Goal: Check status: Check status

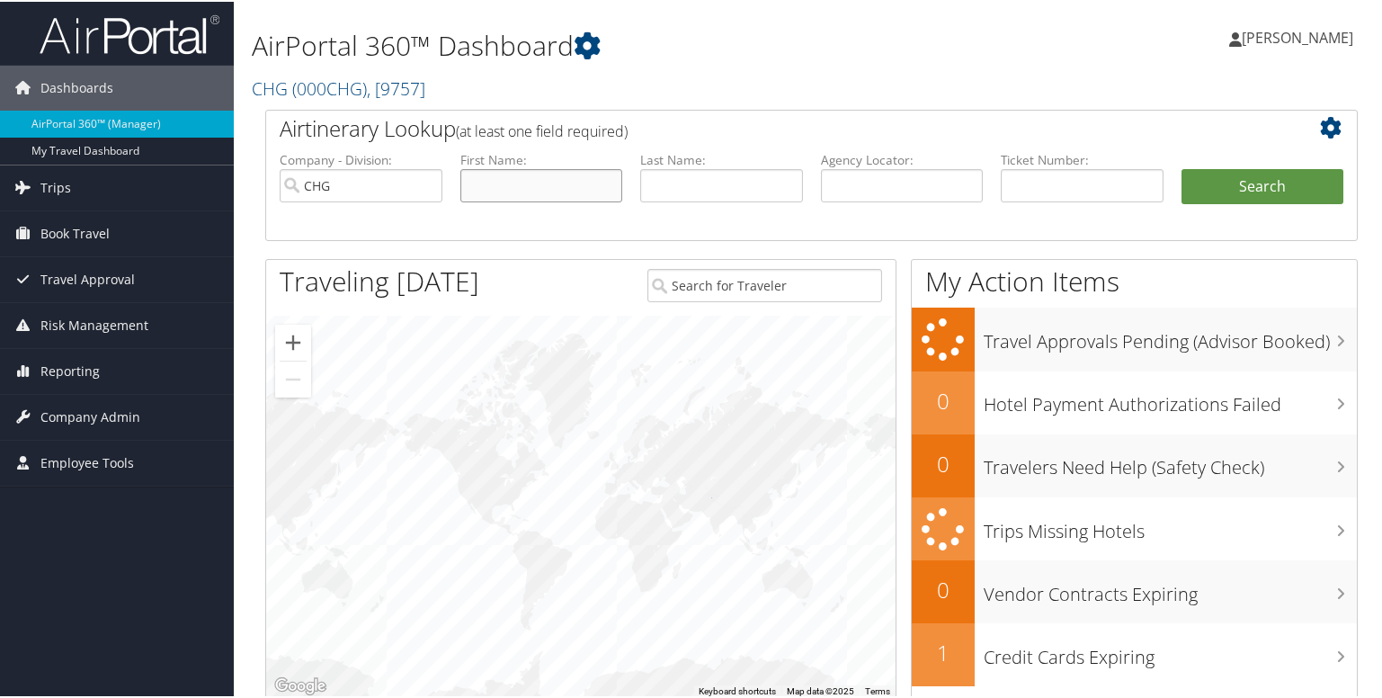
drag, startPoint x: 488, startPoint y: 179, endPoint x: 508, endPoint y: 183, distance: 20.1
click at [488, 179] on input "text" at bounding box center [541, 183] width 163 height 33
click at [646, 180] on input "text" at bounding box center [721, 183] width 163 height 33
paste input "Nagaraj, Shashi"
type input "Nagaraj, Shashi"
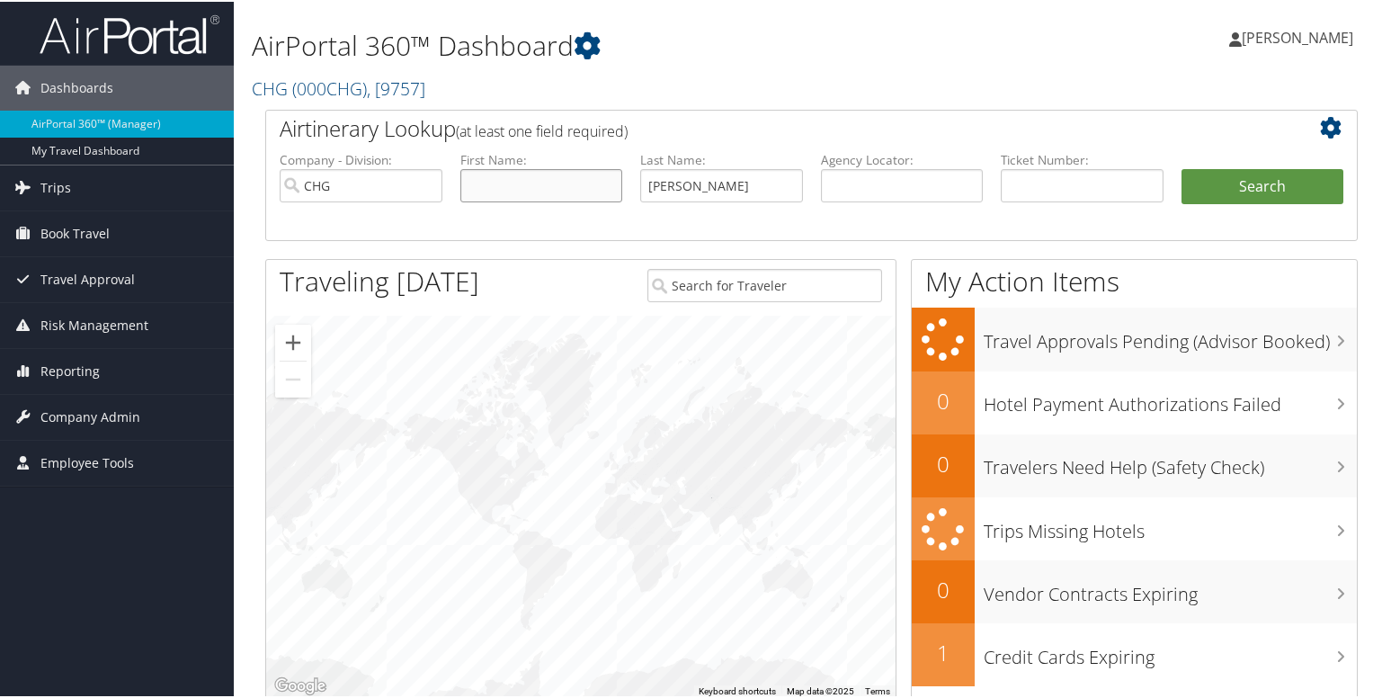
click at [543, 188] on input "text" at bounding box center [541, 183] width 163 height 33
paste input "Nagaraj, Shashi"
drag, startPoint x: 520, startPoint y: 186, endPoint x: 334, endPoint y: 188, distance: 186.1
click at [334, 188] on ul "Company - Division: CHG First Name: Nagaraj, Shashi Last Name: Nagaraj, Shashi …" at bounding box center [812, 194] width 1082 height 90
type input "Shashi"
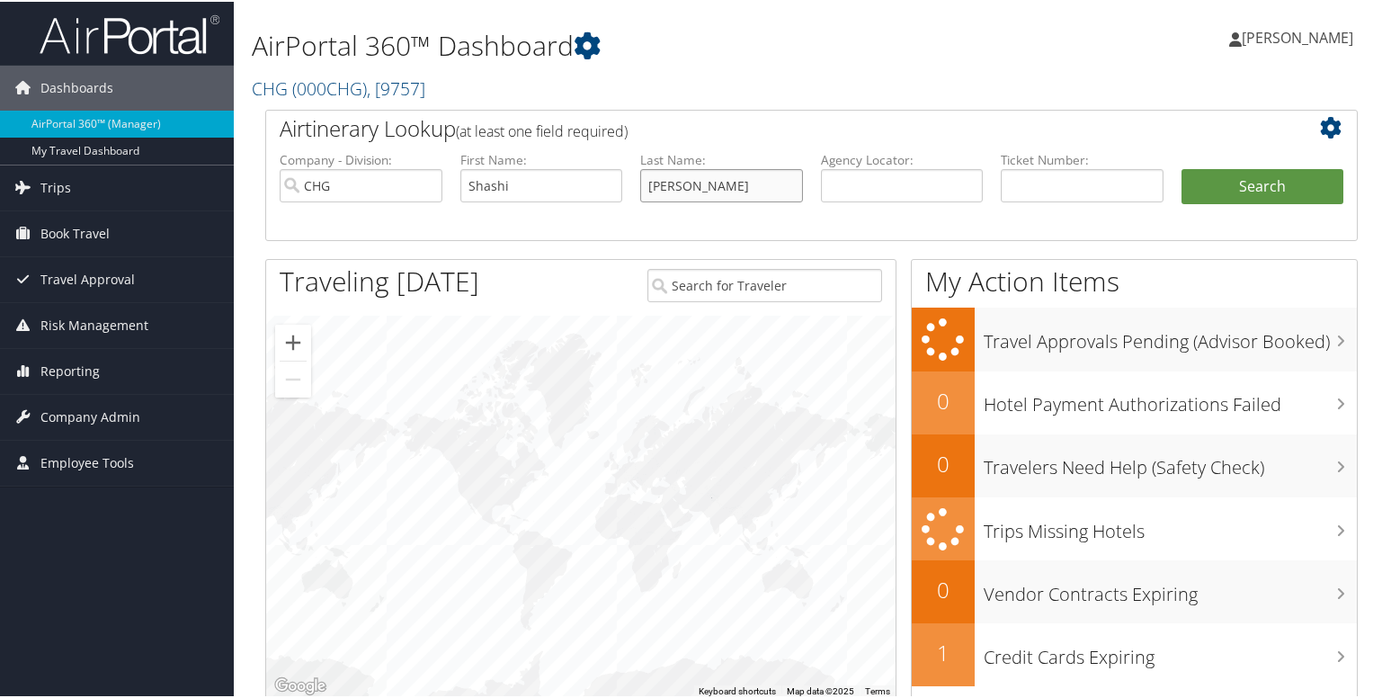
drag, startPoint x: 691, startPoint y: 185, endPoint x: 910, endPoint y: 185, distance: 218.5
click at [910, 185] on ul "Company - Division: CHG First Name: Shashi Last Name: Nagaraj, Shashi Agency Lo…" at bounding box center [812, 194] width 1082 height 90
type input "[PERSON_NAME]"
click at [1181, 167] on button "Search" at bounding box center [1262, 185] width 163 height 36
